Goal: Task Accomplishment & Management: Use online tool/utility

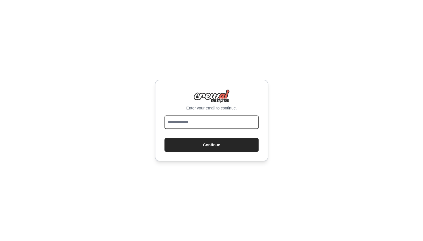
click at [200, 122] on input "email" at bounding box center [211, 122] width 94 height 14
type input "**********"
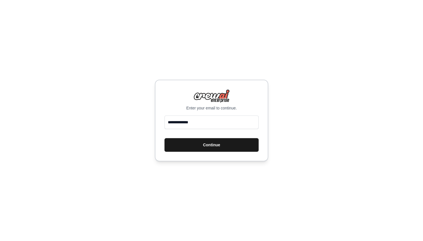
click at [199, 149] on button "Continue" at bounding box center [211, 145] width 94 height 14
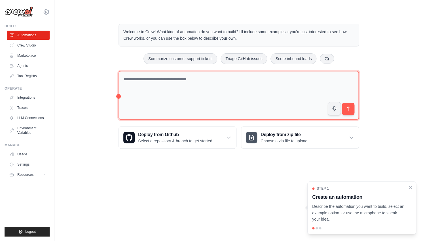
click at [193, 93] on textarea at bounding box center [238, 95] width 240 height 49
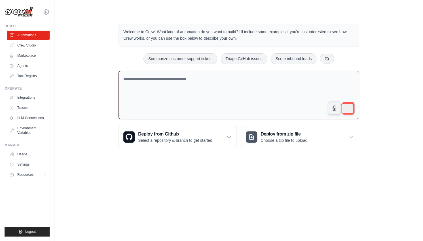
click at [190, 92] on textarea "To enrich screen reader interactions, please activate Accessibility in Grammarl…" at bounding box center [238, 95] width 240 height 48
paste textarea "**********"
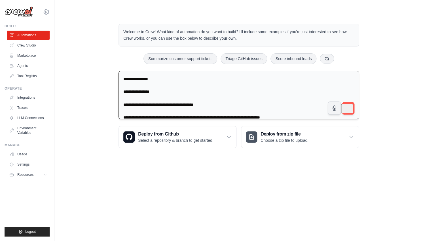
scroll to position [14, 0]
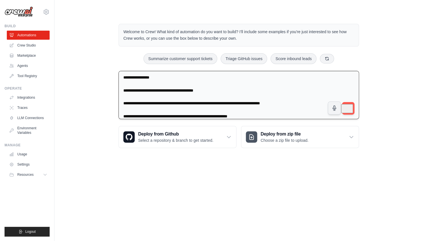
click at [172, 80] on textarea "**********" at bounding box center [238, 95] width 240 height 48
click at [160, 87] on textarea "**********" at bounding box center [238, 95] width 240 height 48
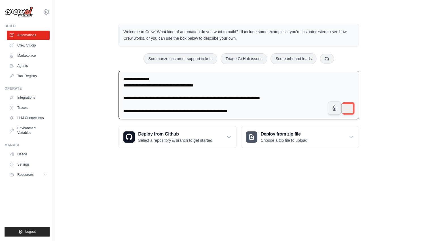
scroll to position [13, 0]
click at [145, 89] on textarea "**********" at bounding box center [238, 95] width 240 height 48
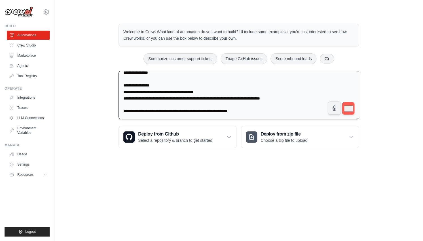
click at [143, 103] on textarea "**********" at bounding box center [238, 95] width 240 height 48
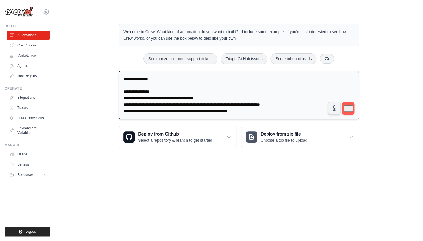
scroll to position [0, 0]
click at [146, 85] on textarea "**********" at bounding box center [238, 95] width 240 height 48
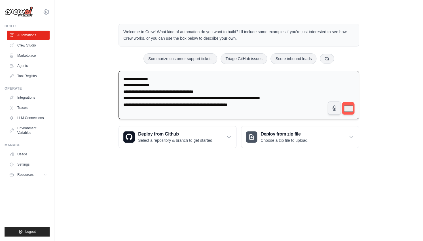
click at [123, 78] on textarea "**********" at bounding box center [238, 95] width 240 height 48
click at [171, 78] on textarea "**********" at bounding box center [238, 95] width 240 height 48
type textarea "**********"
click at [349, 102] on button "submit" at bounding box center [347, 108] width 13 height 13
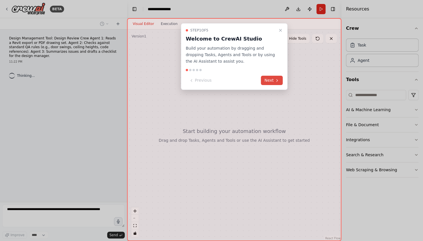
click at [272, 80] on button "Next" at bounding box center [272, 80] width 22 height 9
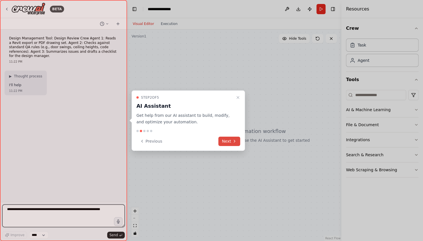
click at [232, 142] on button "Next" at bounding box center [229, 140] width 22 height 9
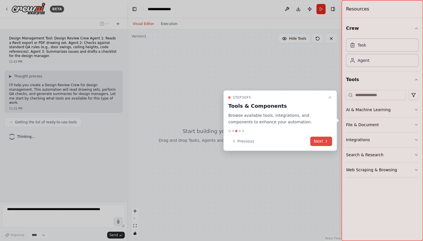
click at [318, 140] on button "Next" at bounding box center [321, 140] width 22 height 9
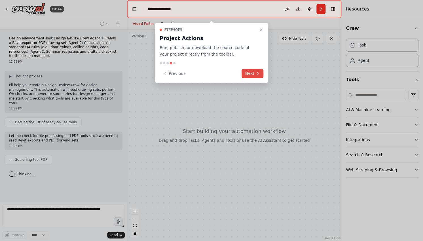
click at [248, 72] on button "Next" at bounding box center [252, 73] width 22 height 9
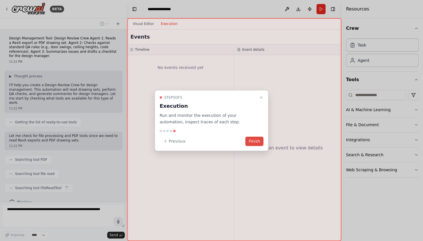
scroll to position [5, 0]
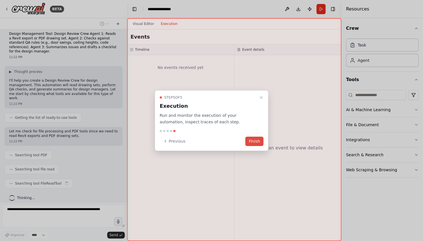
click at [259, 141] on button "Finish" at bounding box center [254, 140] width 18 height 9
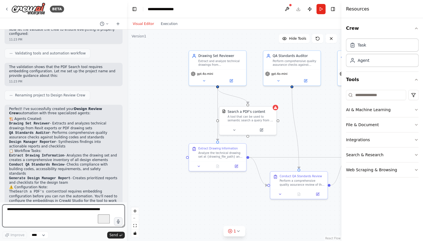
scroll to position [379, 0]
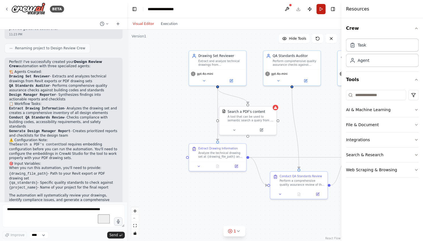
click at [321, 10] on button "Run" at bounding box center [320, 9] width 9 height 10
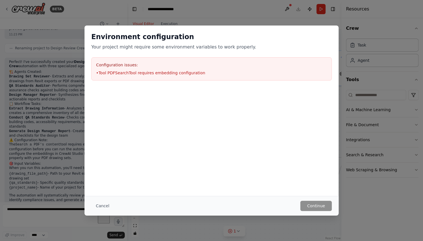
click at [377, 206] on div "Environment configuration Your project might require some environment variables…" at bounding box center [211, 120] width 423 height 241
click at [298, 169] on div "Environment configuration Your project might require some environment variables…" at bounding box center [211, 110] width 254 height 170
click at [96, 205] on button "Cancel" at bounding box center [102, 206] width 22 height 10
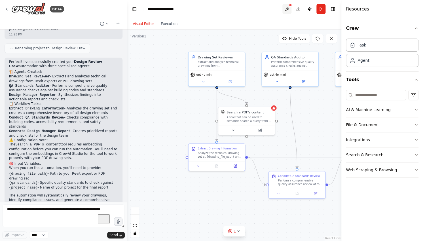
click at [287, 9] on button at bounding box center [286, 9] width 9 height 10
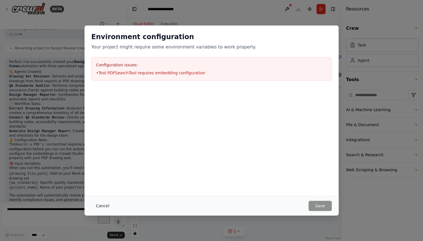
click at [99, 204] on button "Cancel" at bounding box center [102, 206] width 22 height 10
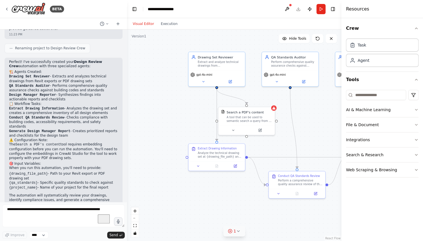
click at [233, 232] on div "1" at bounding box center [232, 231] width 8 height 6
click at [200, 230] on span "Tool PDFSearchTool requires embedding configuration" at bounding box center [237, 228] width 91 height 9
click at [278, 216] on button at bounding box center [278, 212] width 10 height 7
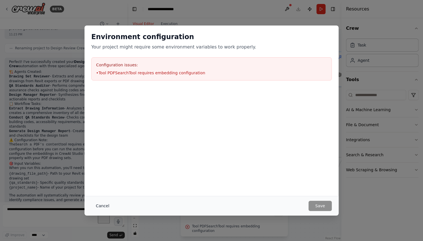
click at [102, 203] on button "Cancel" at bounding box center [102, 206] width 22 height 10
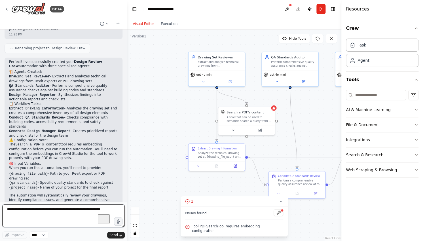
click at [64, 212] on textarea "To enrich screen reader interactions, please activate Accessibility in Grammarl…" at bounding box center [63, 215] width 122 height 23
paste textarea "**********"
type textarea "**********"
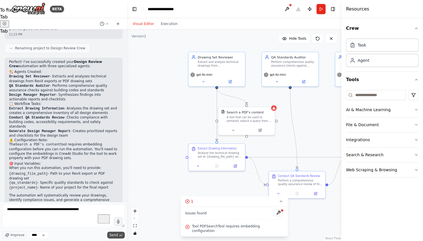
click at [113, 235] on span "Send" at bounding box center [113, 235] width 8 height 5
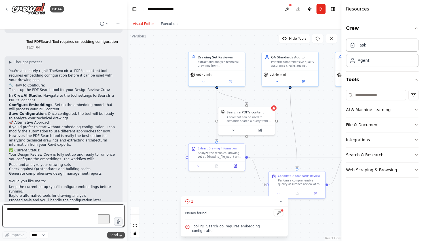
scroll to position [564, 0]
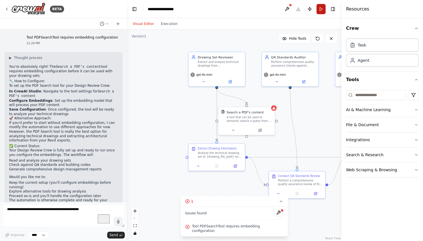
click at [322, 8] on button "Run" at bounding box center [320, 9] width 9 height 10
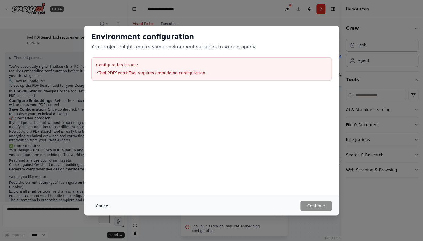
click at [97, 207] on button "Cancel" at bounding box center [102, 206] width 22 height 10
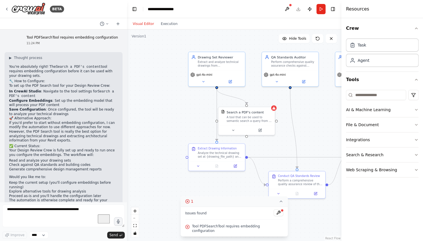
click at [188, 202] on icon at bounding box center [187, 201] width 1 height 1
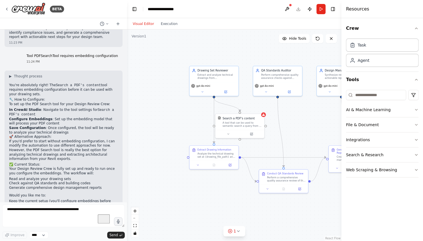
scroll to position [545, 0]
click at [285, 10] on button at bounding box center [286, 9] width 9 height 10
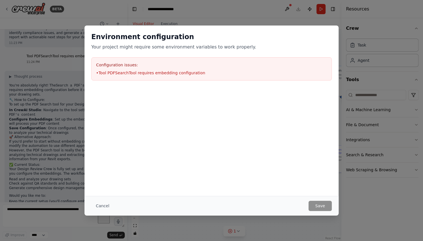
click at [271, 180] on div "Environment configuration Your project might require some environment variables…" at bounding box center [211, 110] width 254 height 170
click at [96, 206] on button "Cancel" at bounding box center [102, 206] width 22 height 10
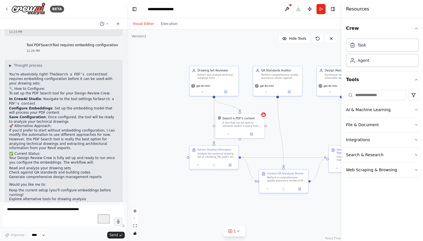
scroll to position [557, 0]
click at [321, 14] on button "Run" at bounding box center [320, 9] width 9 height 10
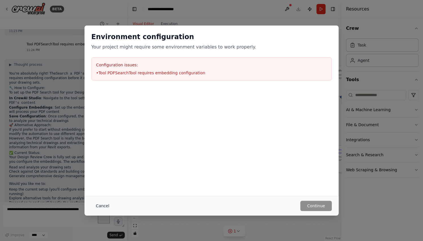
click at [100, 203] on button "Cancel" at bounding box center [102, 206] width 22 height 10
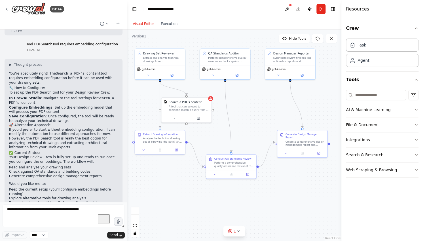
drag, startPoint x: 296, startPoint y: 140, endPoint x: 244, endPoint y: 124, distance: 54.2
click at [244, 124] on div ".deletable-edge-delete-btn { width: 20px; height: 20px; border: 0px solid #ffff…" at bounding box center [234, 134] width 214 height 211
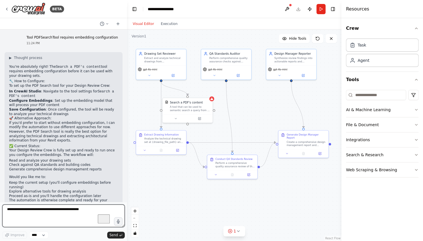
click at [38, 211] on textarea "**********" at bounding box center [63, 215] width 122 height 23
type textarea "**********"
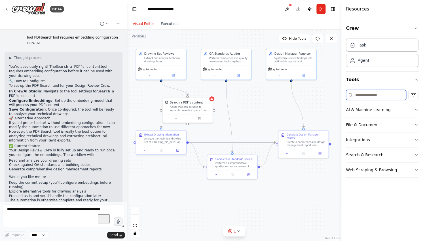
click at [371, 98] on input at bounding box center [376, 95] width 60 height 10
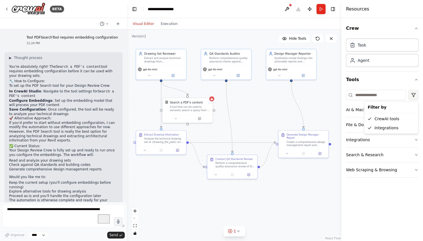
click at [414, 93] on html "BETA Design Management Tool: Design Review Crew Agent 1: Reads a Revit export o…" at bounding box center [211, 120] width 423 height 241
click at [387, 108] on button "AI & Machine Learning" at bounding box center [382, 109] width 73 height 15
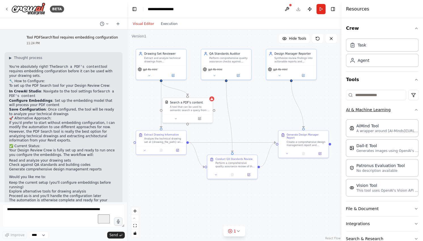
click at [387, 108] on button "AI & Machine Learning" at bounding box center [382, 109] width 73 height 15
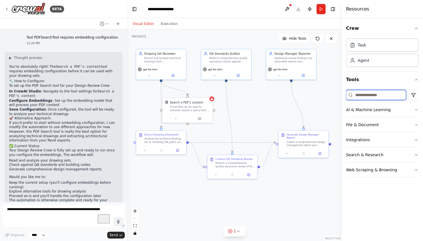
click at [372, 95] on input at bounding box center [376, 95] width 60 height 10
type input "******"
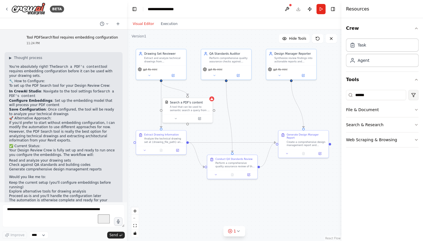
click at [413, 97] on html "BETA Design Management Tool: Design Review Crew Agent 1: Reads a Revit export o…" at bounding box center [211, 120] width 423 height 241
click at [349, 96] on icon at bounding box center [350, 95] width 5 height 5
click at [370, 97] on input "******" at bounding box center [376, 95] width 60 height 10
click at [388, 111] on button "File & Document" at bounding box center [382, 109] width 73 height 15
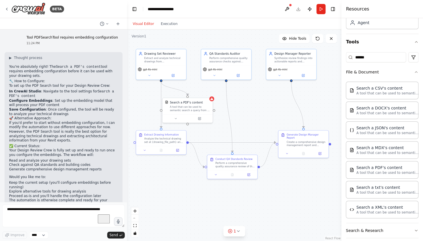
scroll to position [59, 0]
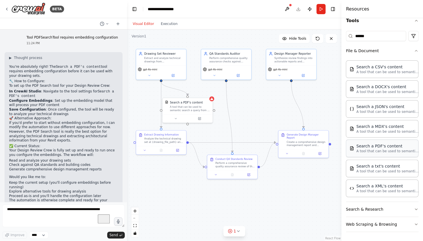
click at [367, 149] on p "A tool that can be used to semantic search a query from a PDF's content." at bounding box center [387, 151] width 62 height 5
click at [370, 153] on p "A tool that can be used to semantic search a query from a PDF's content." at bounding box center [387, 151] width 62 height 5
click at [390, 151] on p "A tool that can be used to semantic search a query from a PDF's content." at bounding box center [387, 151] width 62 height 5
drag, startPoint x: 272, startPoint y: 117, endPoint x: 295, endPoint y: 186, distance: 72.4
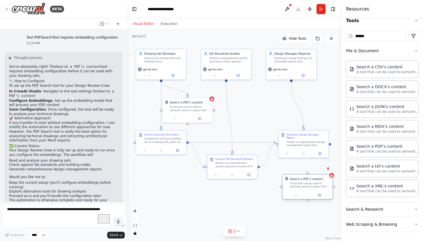
click at [295, 186] on div "A tool that can be used to semantic search a query from a PDF's content." at bounding box center [309, 185] width 40 height 7
click at [329, 171] on button at bounding box center [327, 168] width 7 height 7
click at [311, 170] on button "Confirm" at bounding box center [312, 168] width 20 height 7
click at [185, 108] on div "A tool that can be used to semantic search a query from a PDF's content." at bounding box center [190, 108] width 40 height 7
click at [201, 118] on icon at bounding box center [199, 117] width 3 height 3
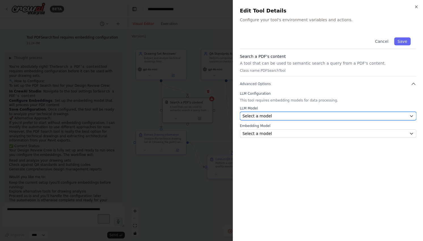
click at [262, 118] on span "Select a model" at bounding box center [256, 116] width 29 height 6
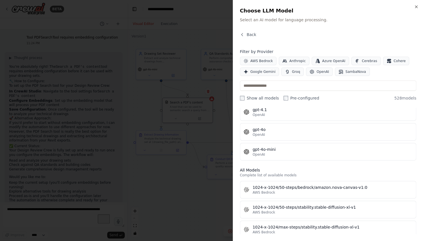
scroll to position [101, 0]
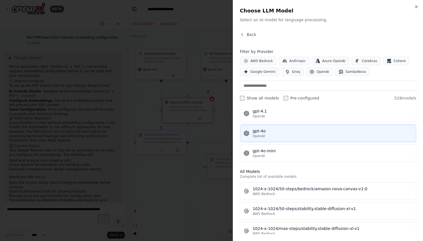
click at [262, 131] on div "gpt-4o" at bounding box center [332, 131] width 160 height 6
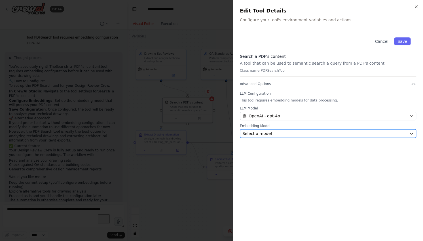
click at [343, 137] on button "Select a model" at bounding box center [328, 133] width 176 height 8
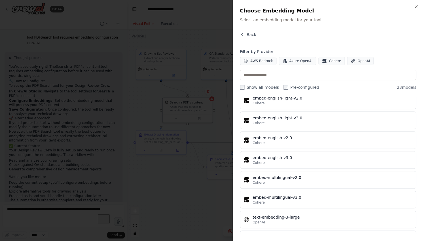
scroll to position [339, 0]
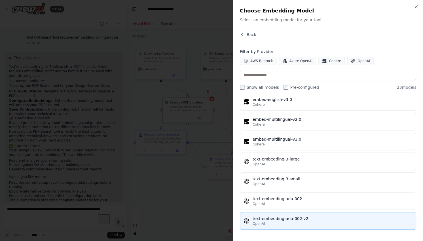
click at [345, 221] on div "OpenAI" at bounding box center [332, 223] width 160 height 5
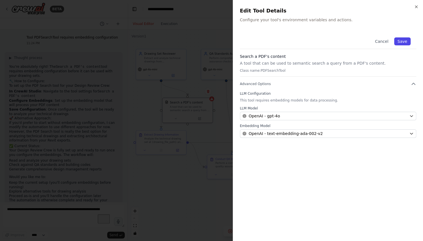
click at [405, 40] on button "Save" at bounding box center [402, 41] width 16 height 8
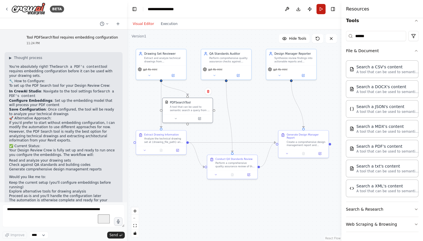
click at [320, 8] on button "Run" at bounding box center [320, 9] width 9 height 10
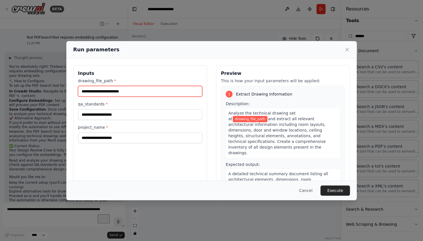
click at [169, 91] on input "drawing_file_path *" at bounding box center [140, 91] width 124 height 11
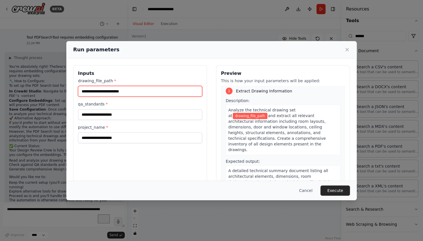
scroll to position [0, 0]
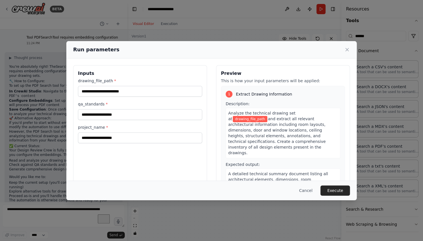
click at [267, 116] on span "drawing_file_path" at bounding box center [250, 119] width 35 height 6
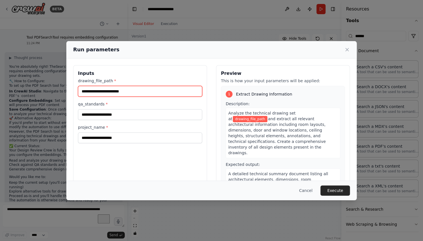
click at [124, 88] on input "drawing_file_path *" at bounding box center [140, 91] width 124 height 11
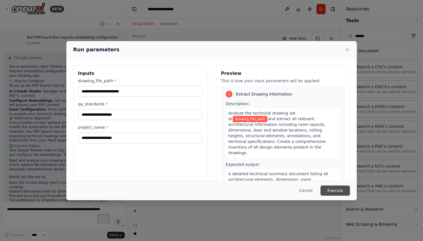
click at [333, 190] on button "Execute" at bounding box center [334, 190] width 29 height 10
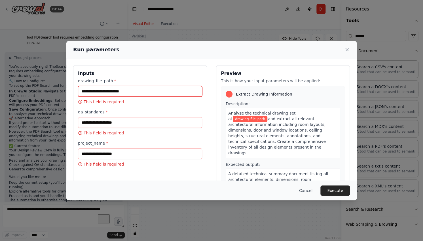
click at [141, 90] on input "drawing_file_path *" at bounding box center [140, 91] width 124 height 11
click at [307, 189] on button "Cancel" at bounding box center [305, 190] width 22 height 10
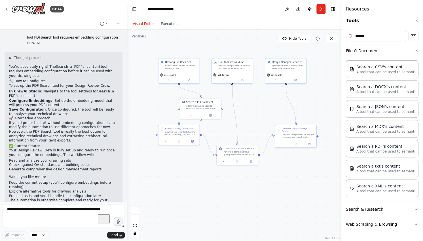
click at [318, 42] on button at bounding box center [317, 38] width 11 height 9
click at [318, 36] on button at bounding box center [317, 38] width 11 height 9
click at [286, 9] on button at bounding box center [286, 9] width 9 height 10
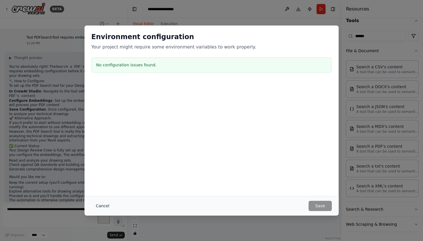
click at [99, 206] on button "Cancel" at bounding box center [102, 206] width 22 height 10
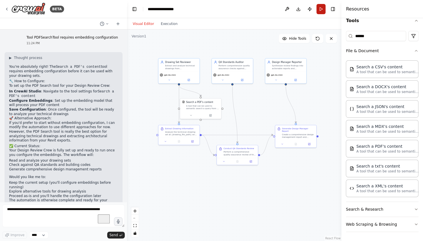
click at [319, 9] on button "Run" at bounding box center [320, 9] width 9 height 10
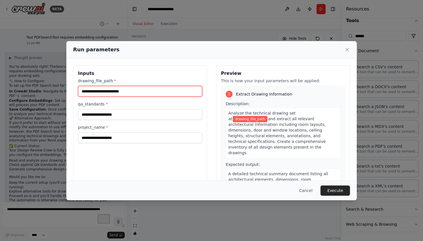
click at [137, 93] on input "drawing_file_path *" at bounding box center [140, 91] width 124 height 11
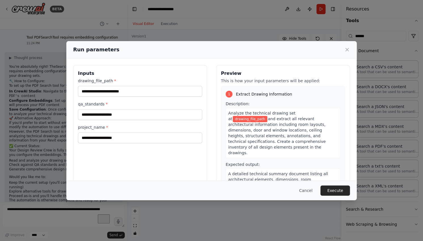
click at [133, 120] on div "drawing_file_path * qa_standards * project_name *" at bounding box center [140, 110] width 124 height 65
click at [312, 188] on button "Cancel" at bounding box center [305, 190] width 22 height 10
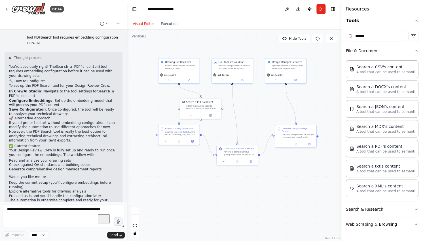
scroll to position [564, 0]
